Goal: Find specific page/section: Find specific page/section

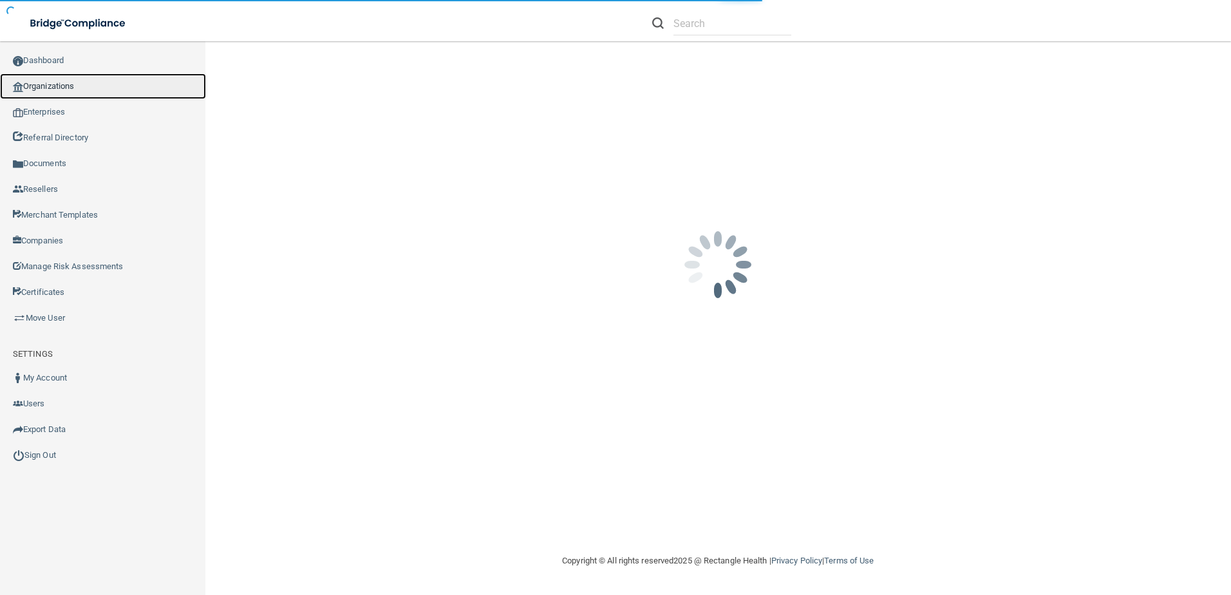
click at [76, 84] on link "Organizations" at bounding box center [103, 86] width 206 height 26
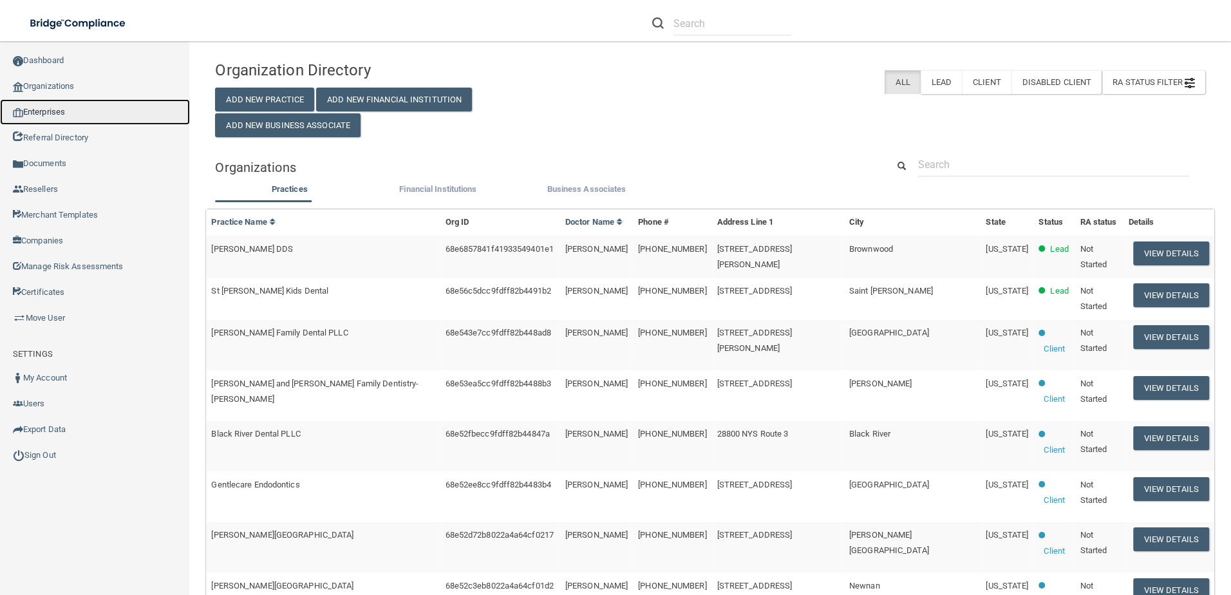
click at [57, 112] on link "Enterprises" at bounding box center [95, 112] width 190 height 26
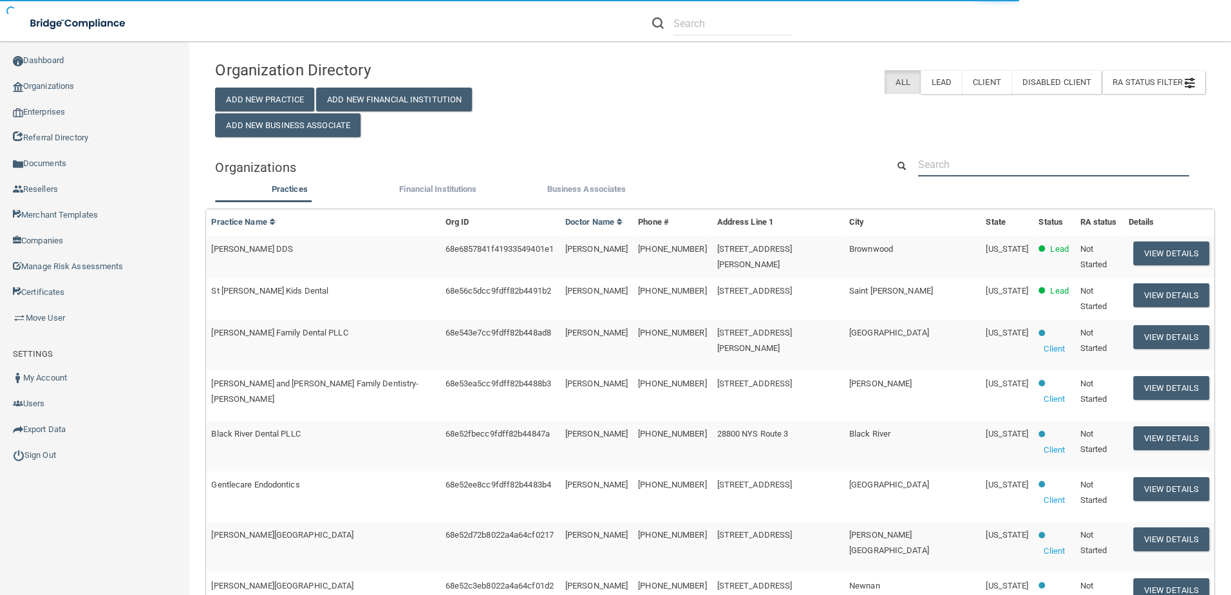
click at [965, 165] on input "text" at bounding box center [1053, 165] width 271 height 24
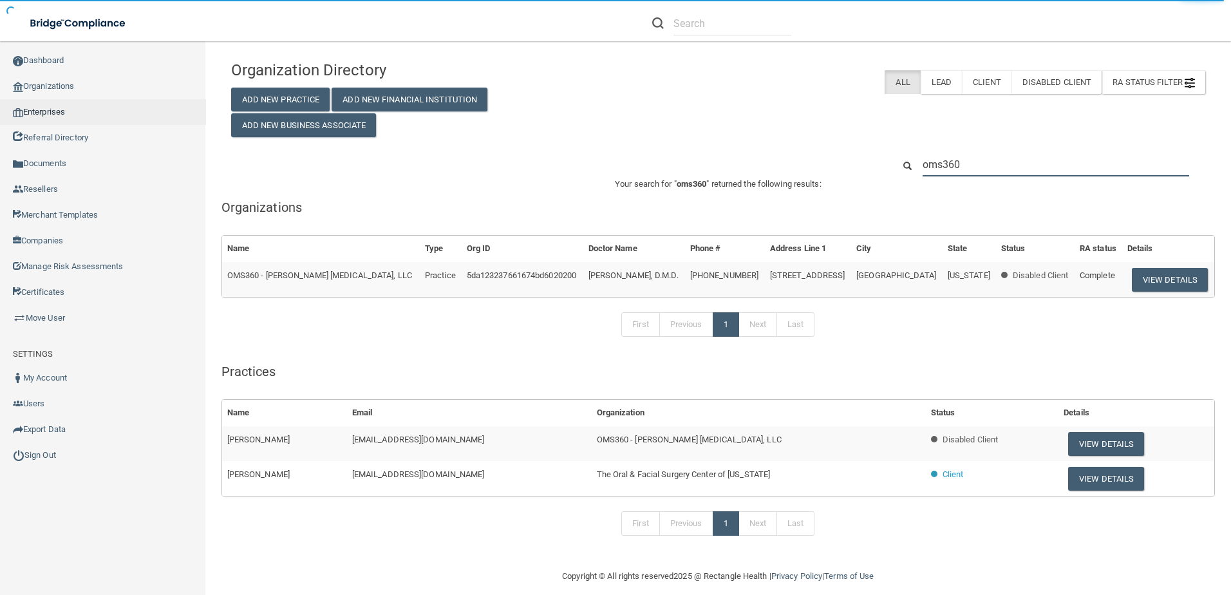
type input "oms360"
click at [61, 115] on link "Enterprises" at bounding box center [103, 112] width 206 height 26
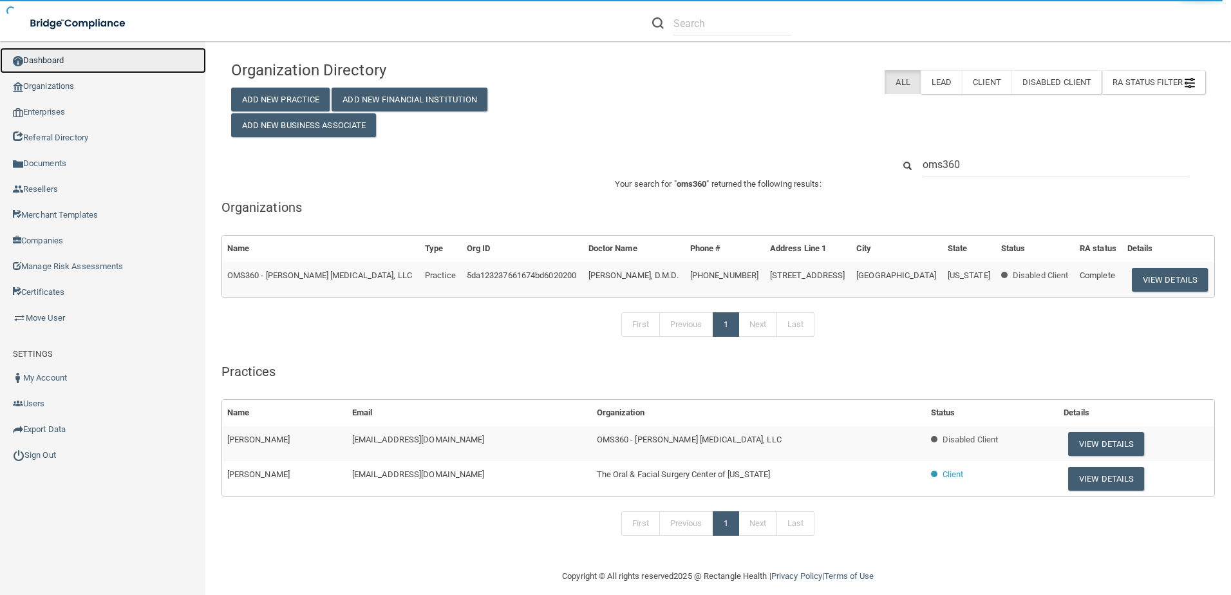
click at [69, 57] on link "Dashboard" at bounding box center [103, 61] width 206 height 26
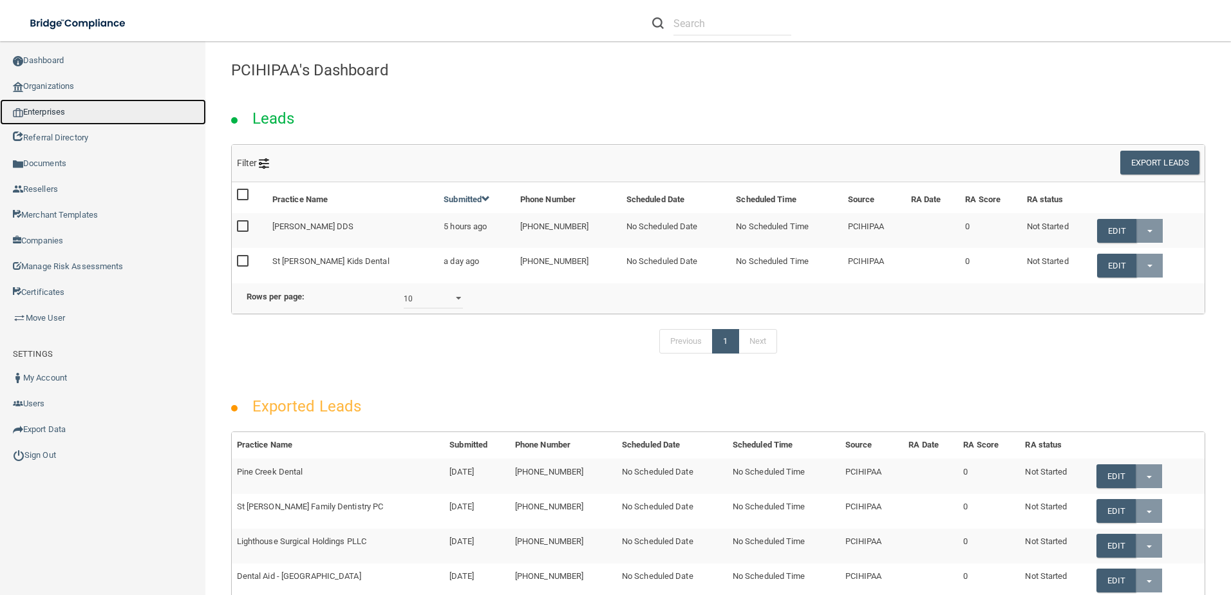
click at [65, 118] on link "Enterprises" at bounding box center [103, 112] width 206 height 26
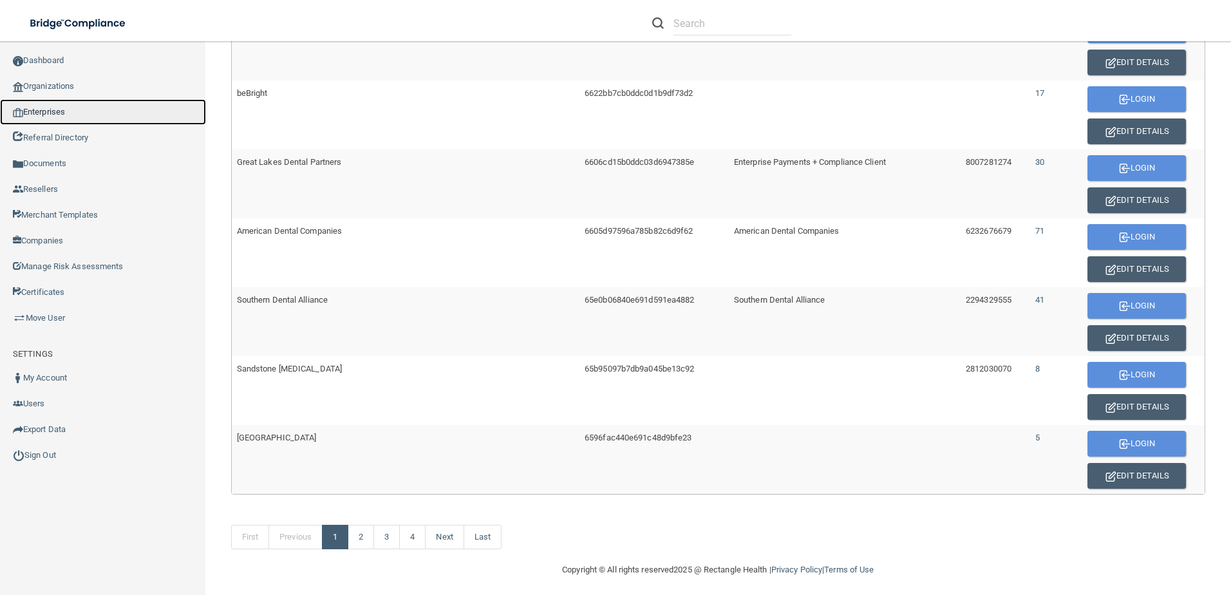
scroll to position [723, 0]
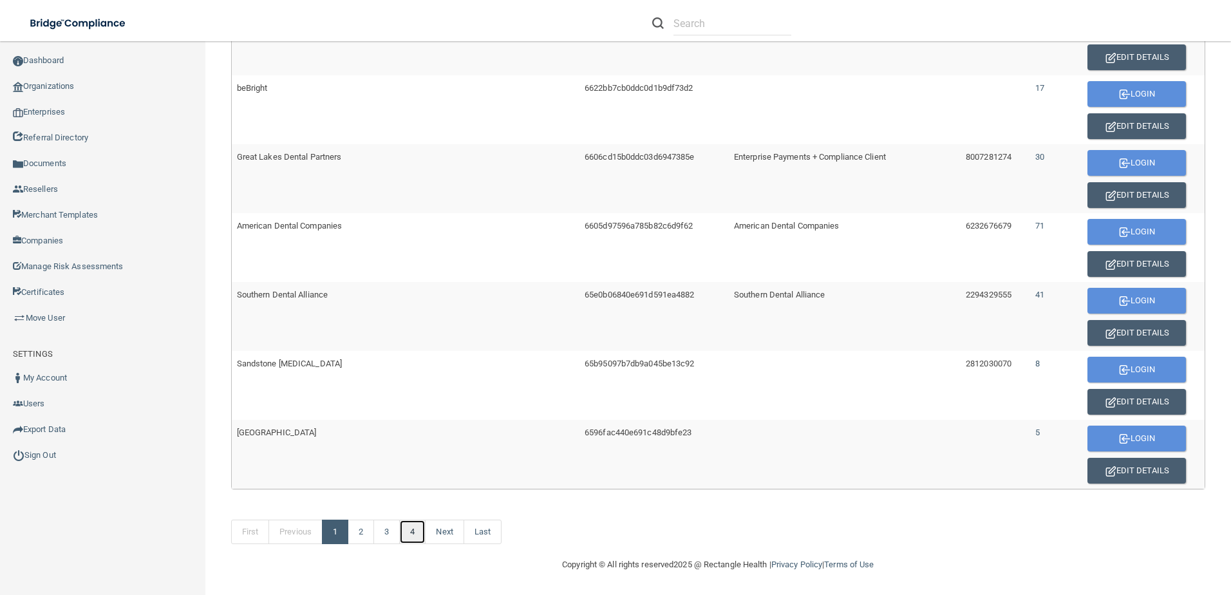
click at [415, 532] on link "4" at bounding box center [412, 531] width 26 height 24
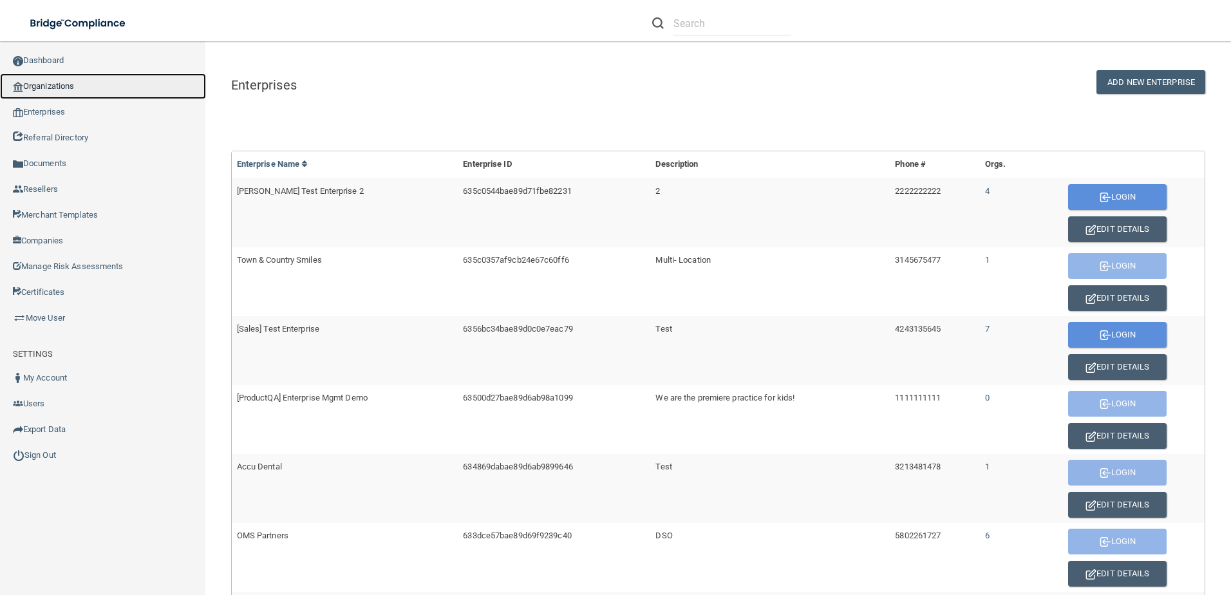
click at [64, 79] on link "Organizations" at bounding box center [103, 86] width 206 height 26
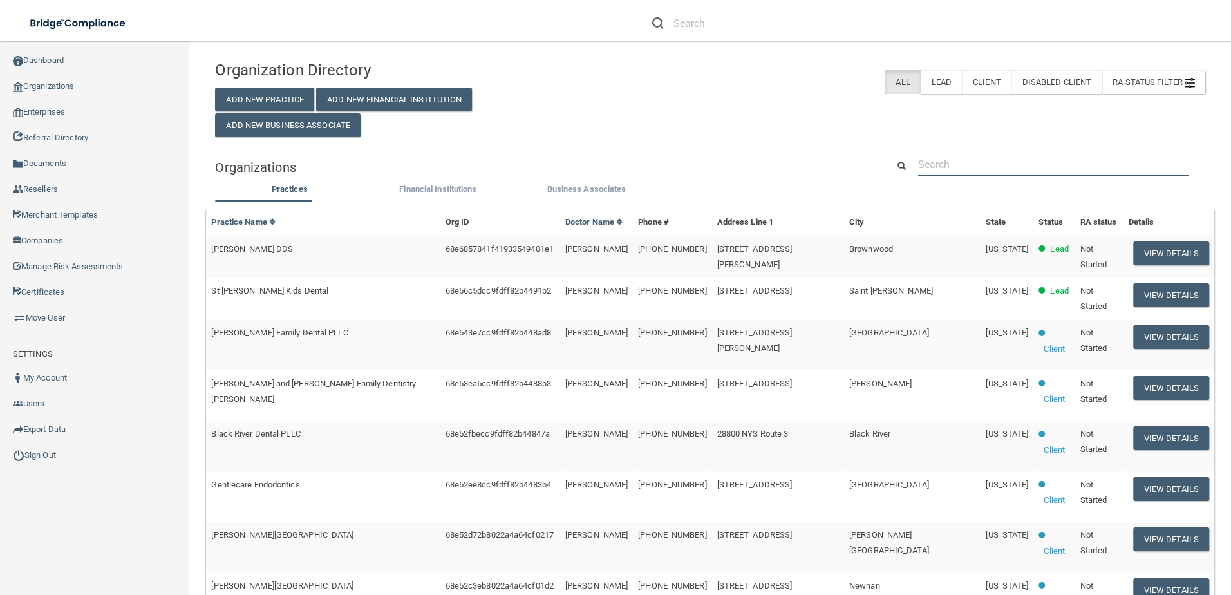
click at [946, 156] on input "text" at bounding box center [1053, 165] width 271 height 24
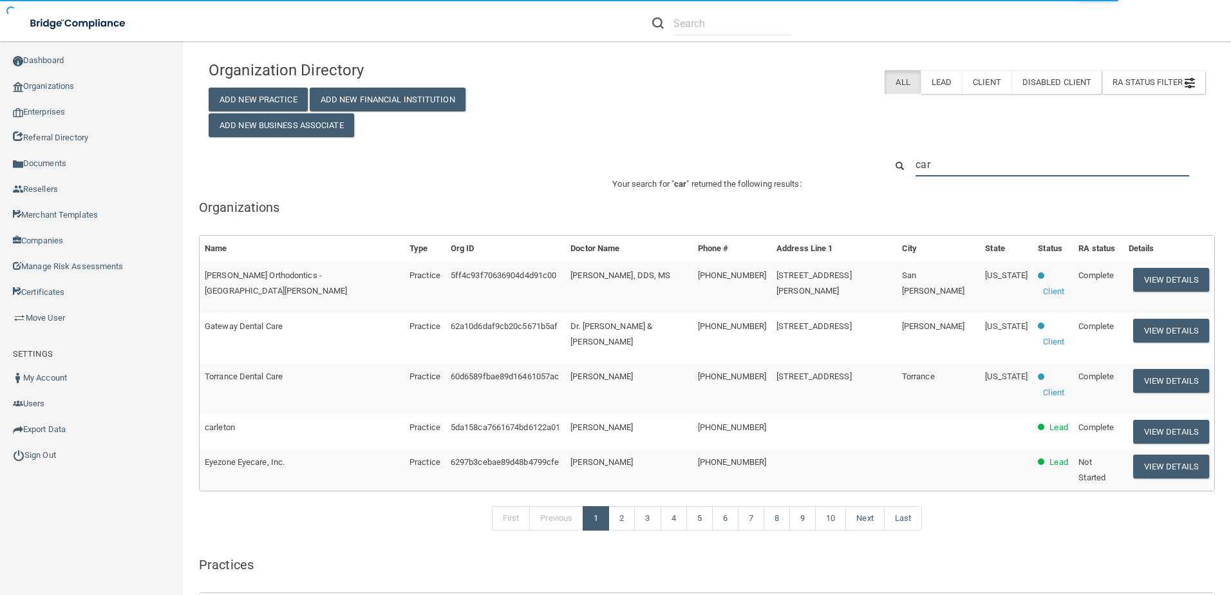
type input "car"
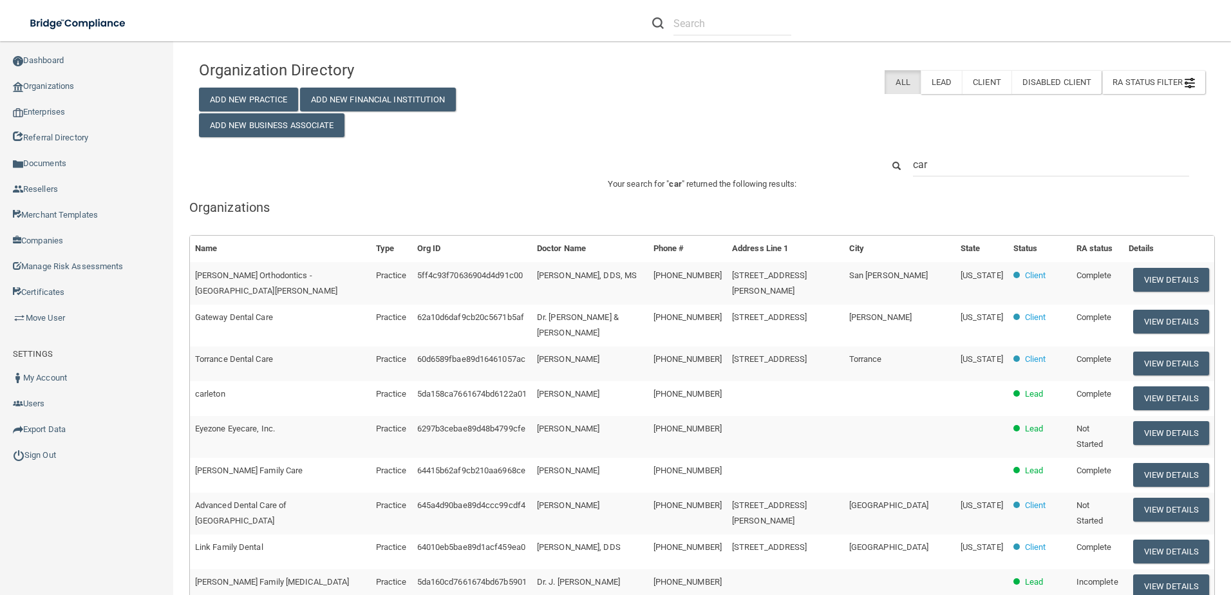
click at [945, 162] on input "car" at bounding box center [1051, 165] width 276 height 24
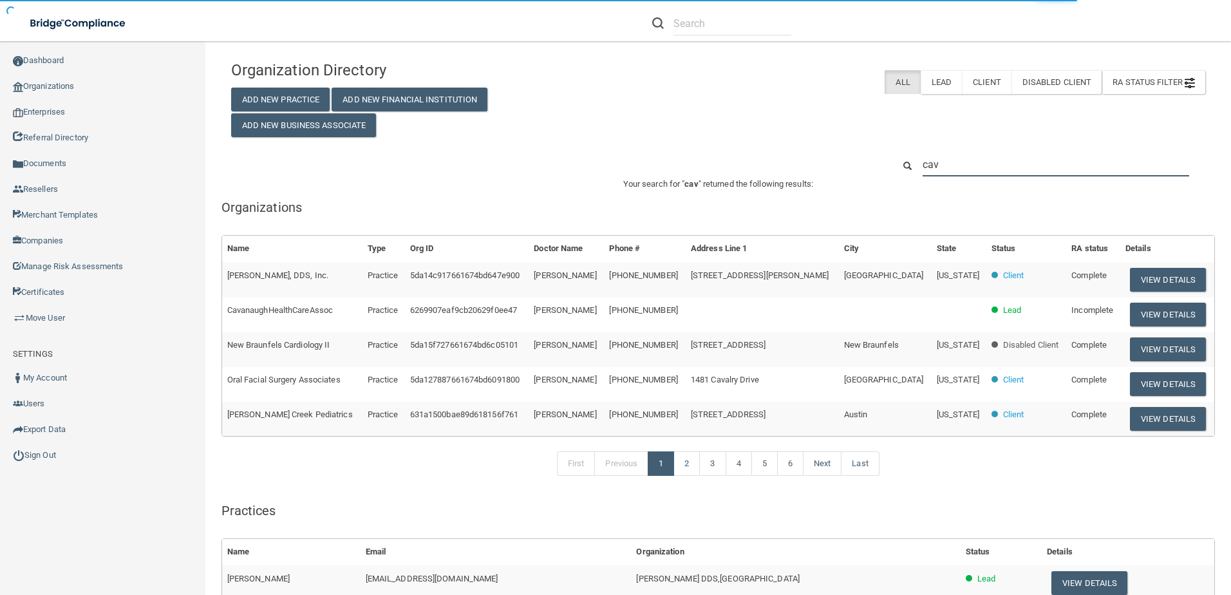
type input "cavr"
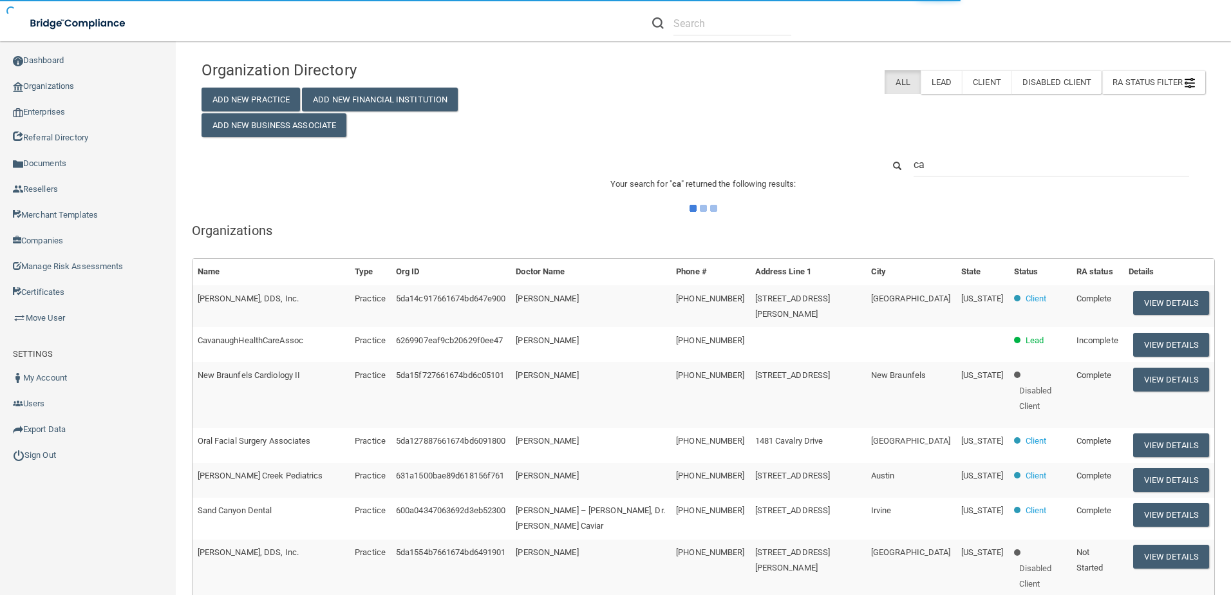
type input "c"
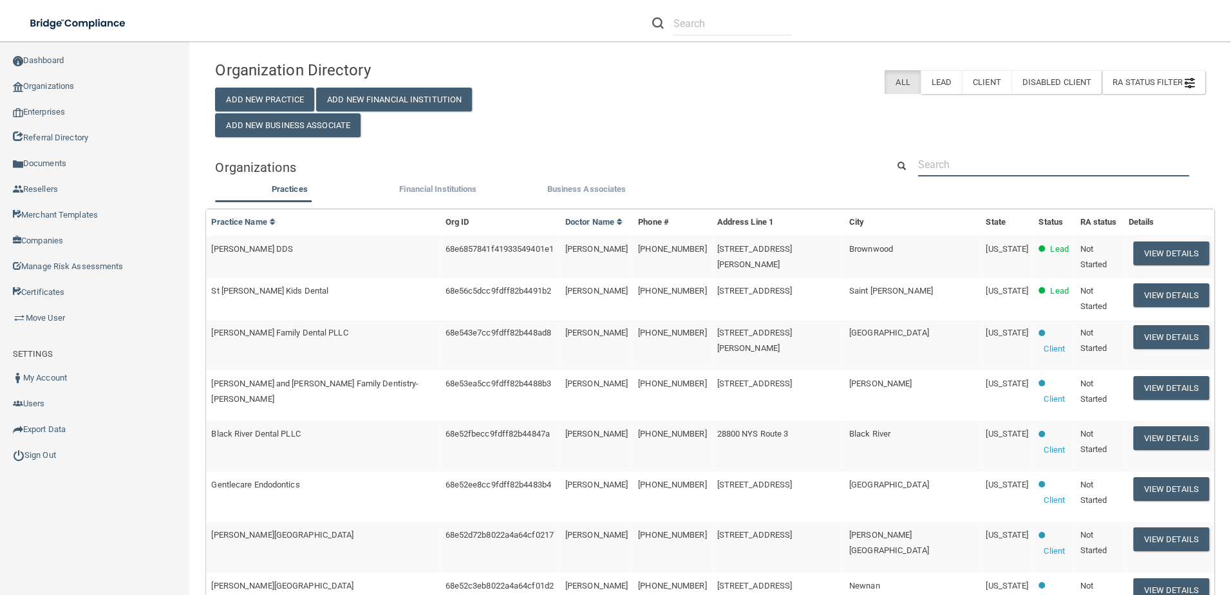
click at [1047, 170] on input "text" at bounding box center [1053, 165] width 271 height 24
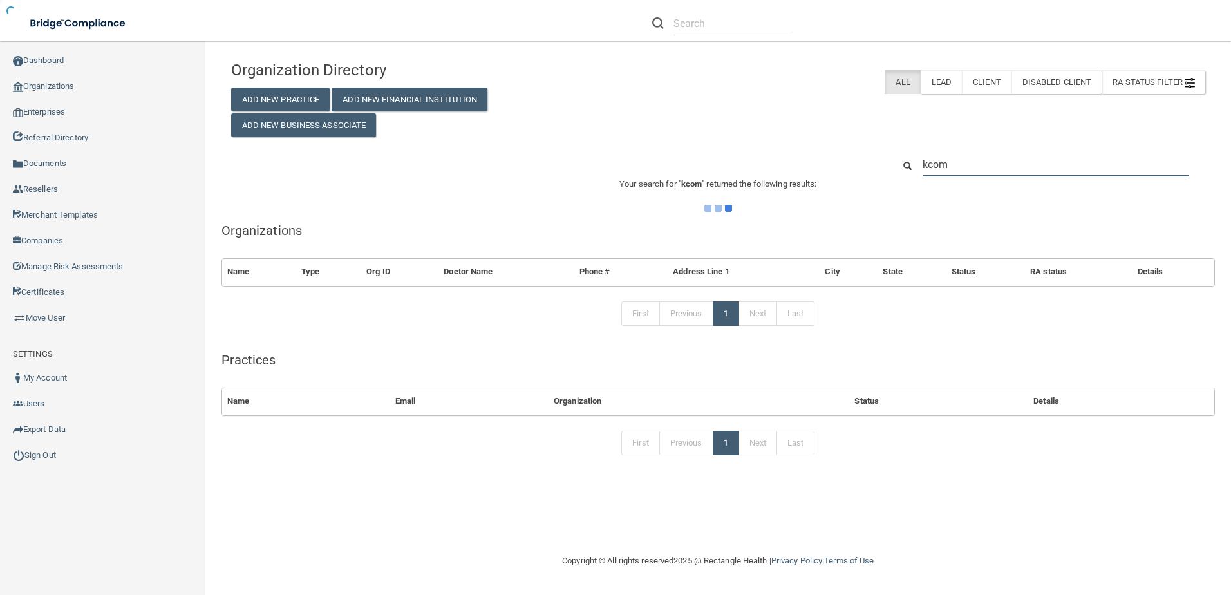
type input "kcoms"
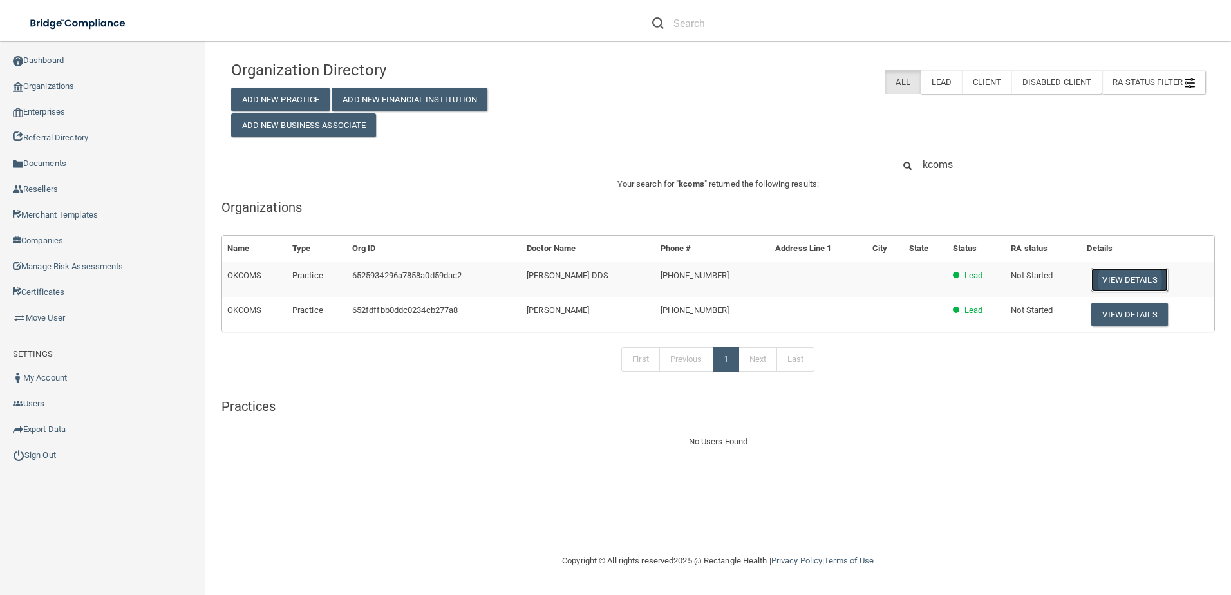
click at [1112, 283] on button "View Details" at bounding box center [1129, 280] width 76 height 24
click at [1087, 388] on div "First Previous 1 Next Last" at bounding box center [718, 361] width 1013 height 59
click at [1021, 162] on input "kcoms" at bounding box center [1055, 165] width 267 height 24
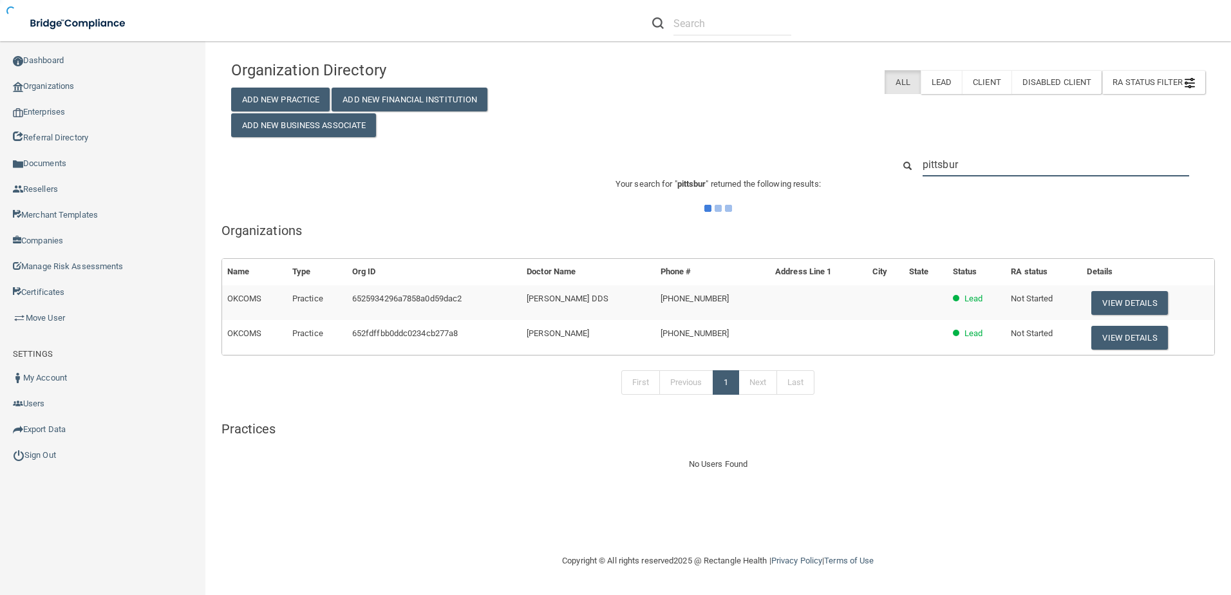
type input "[GEOGRAPHIC_DATA]"
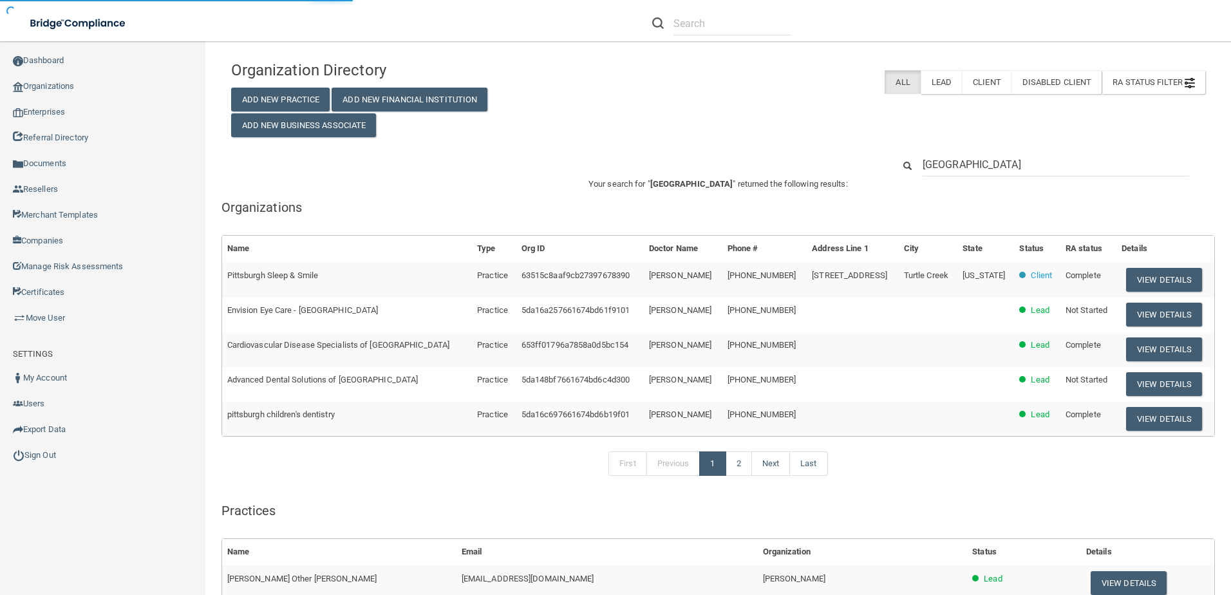
type input "[GEOGRAPHIC_DATA]"
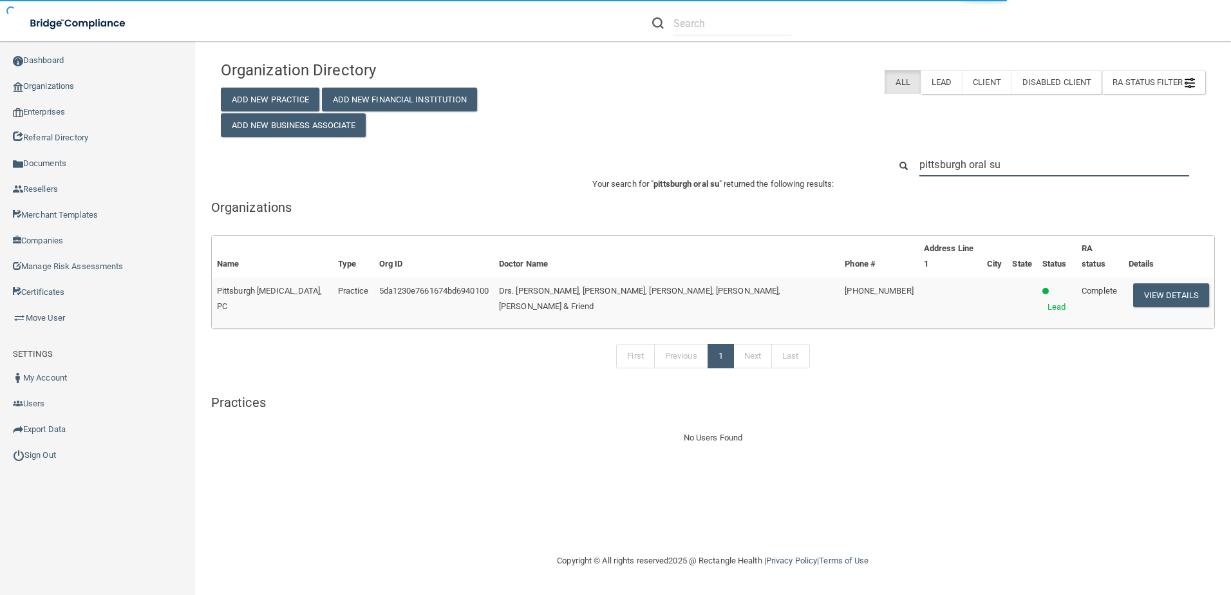
type input "pittsburgh oral su"
click at [1161, 285] on button "View Details" at bounding box center [1171, 295] width 76 height 24
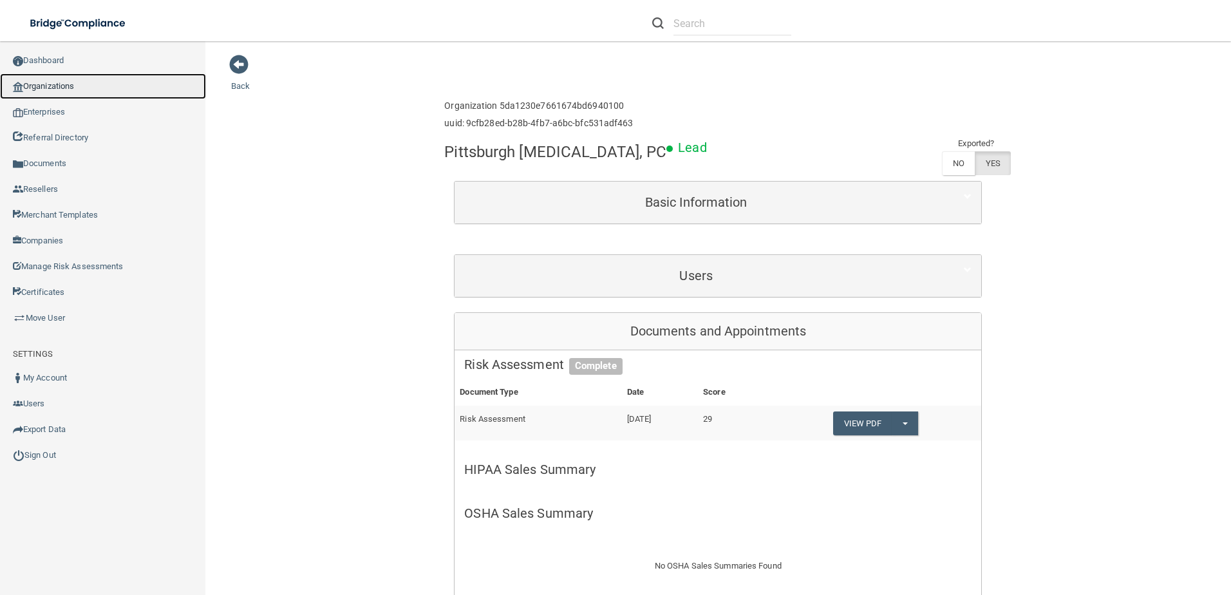
click at [72, 79] on link "Organizations" at bounding box center [103, 86] width 206 height 26
click at [74, 61] on link "Dashboard" at bounding box center [103, 61] width 206 height 26
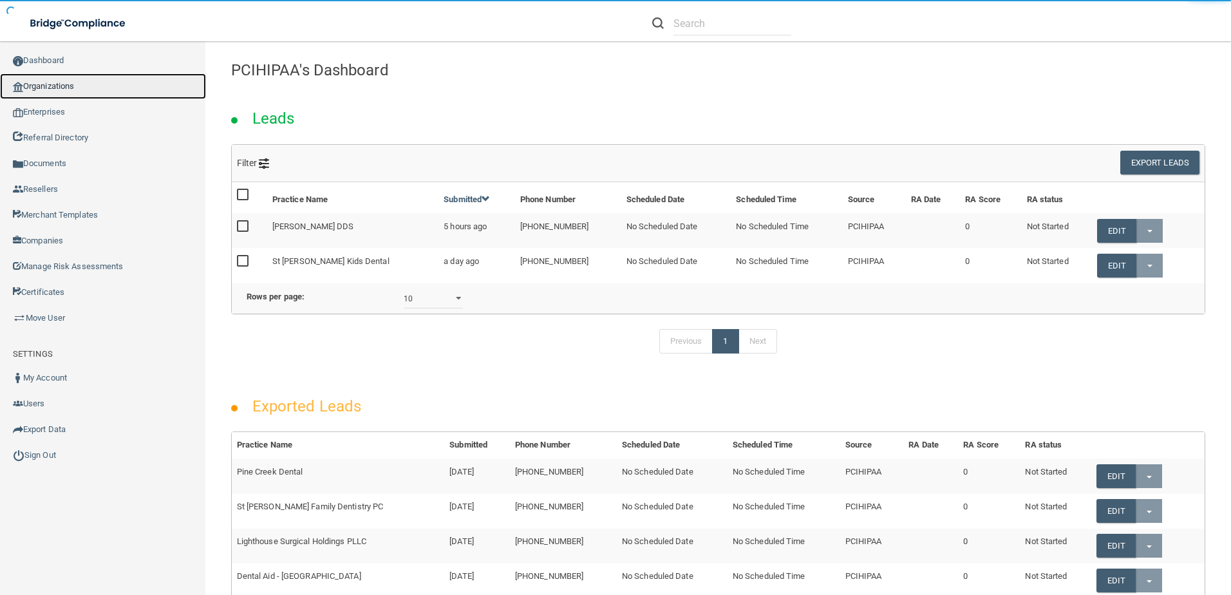
click at [75, 91] on link "Organizations" at bounding box center [103, 86] width 206 height 26
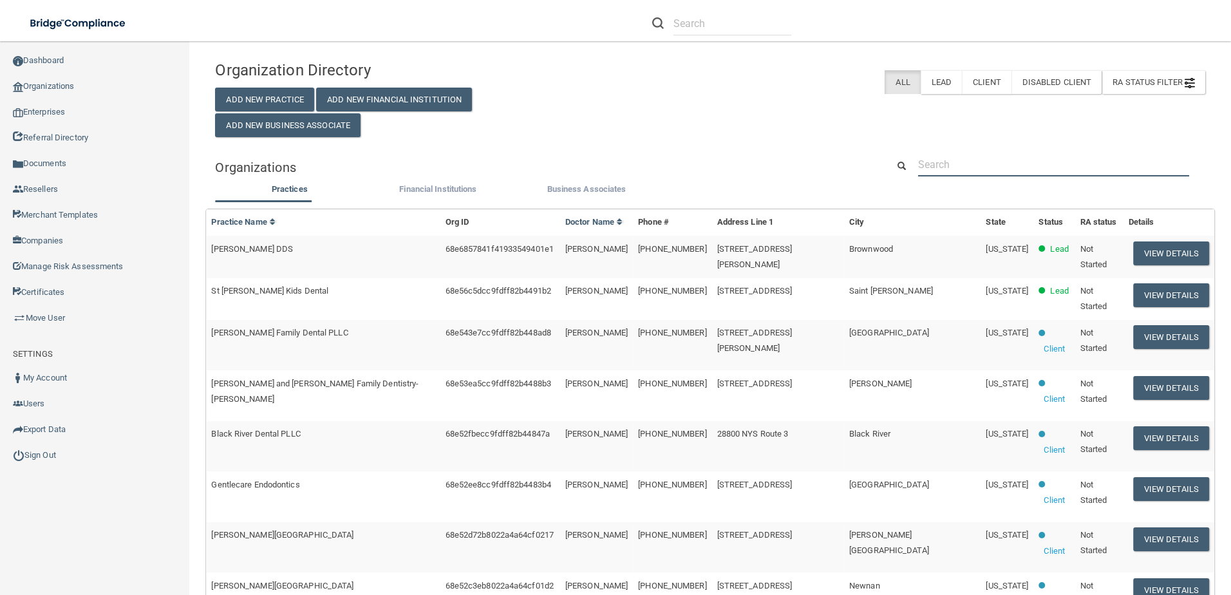
click at [1038, 172] on input "text" at bounding box center [1053, 165] width 271 height 24
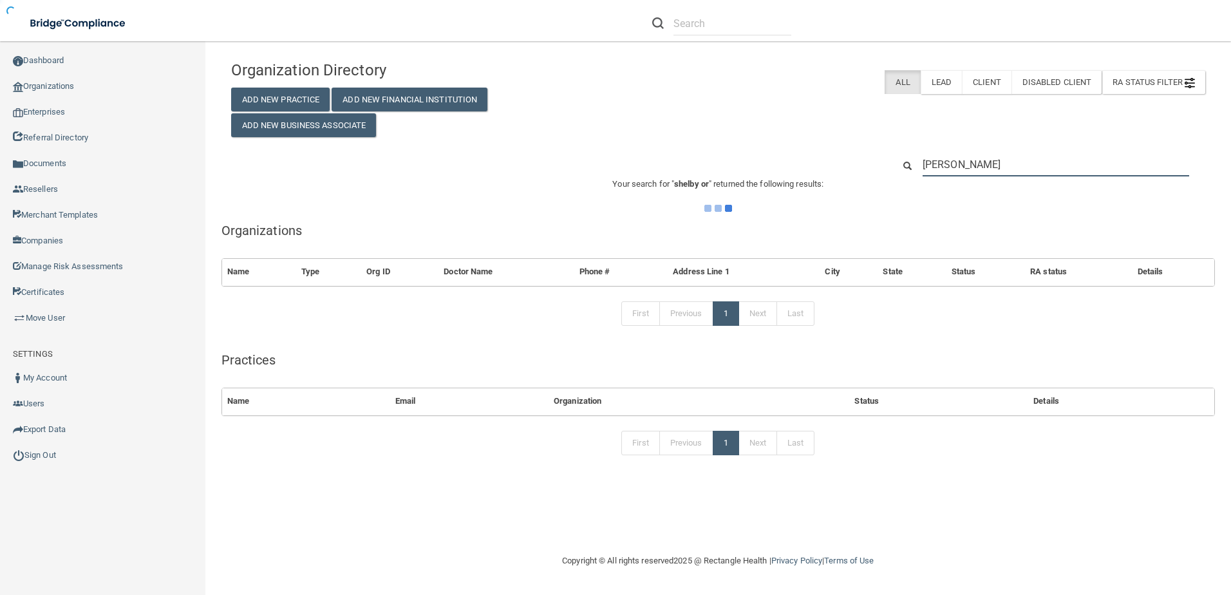
type input "shelby oral"
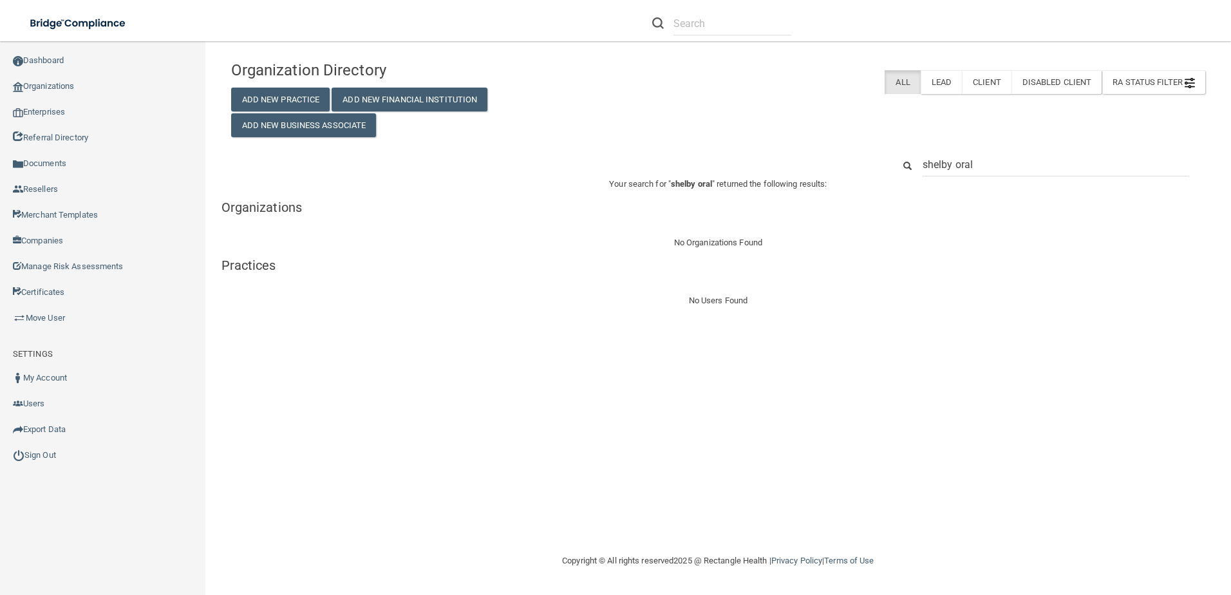
click at [486, 555] on div "Copyright © All rights reserved 2025 @ Rectangle Health | Privacy Policy | Term…" at bounding box center [718, 560] width 470 height 41
